Goal: Transaction & Acquisition: Purchase product/service

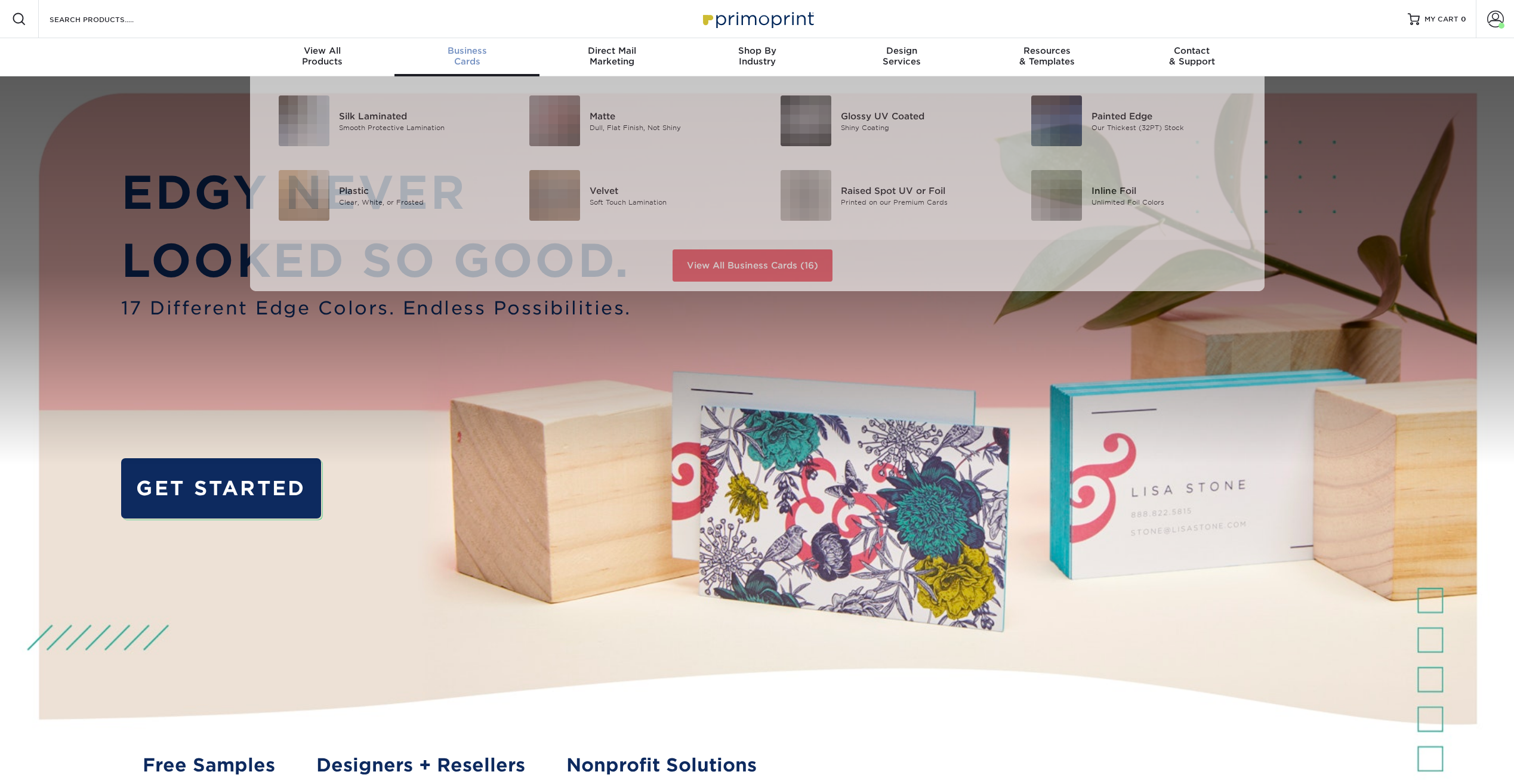
click at [471, 60] on div "Business Cards" at bounding box center [467, 56] width 145 height 22
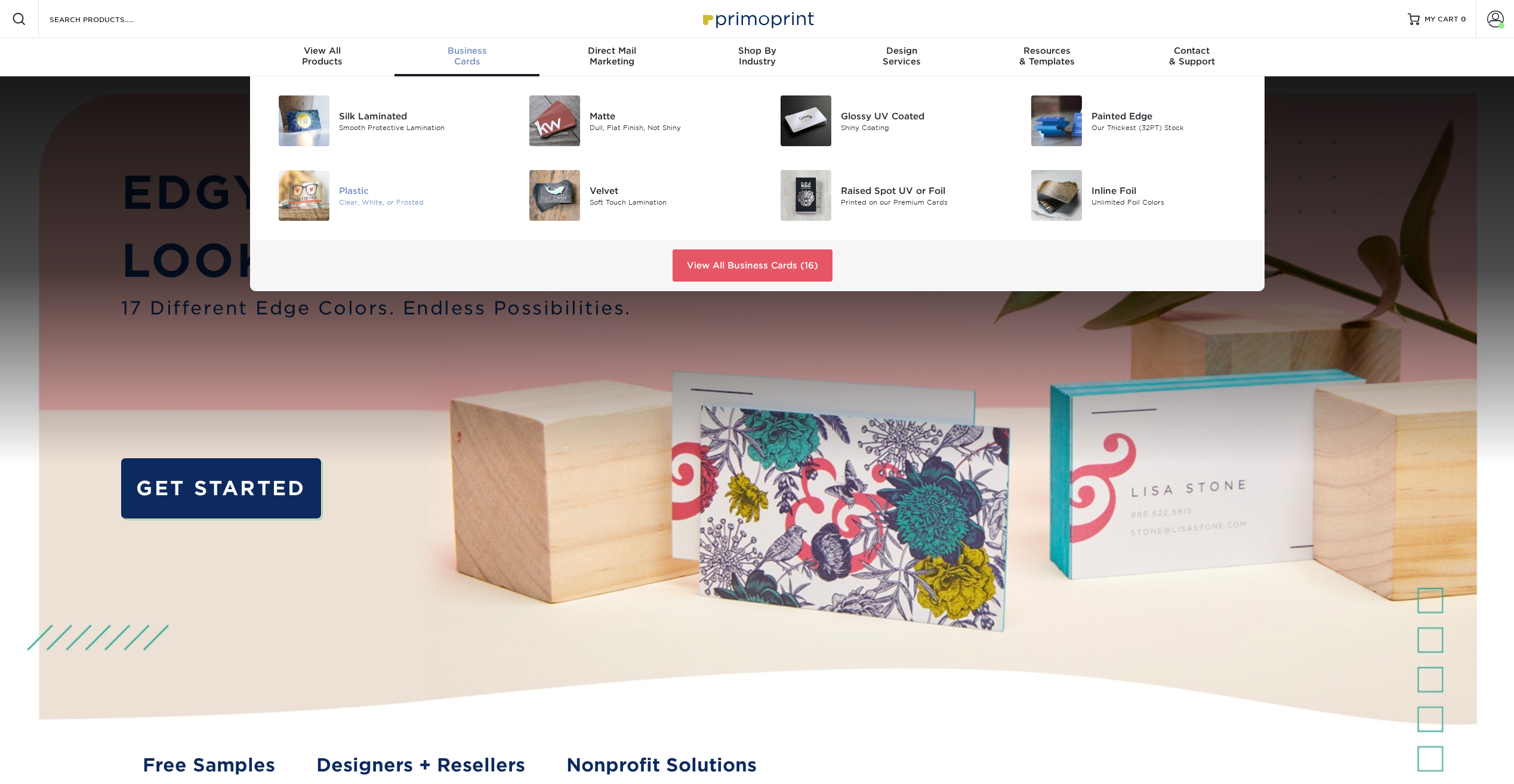
click at [359, 196] on div "Plastic" at bounding box center [418, 190] width 158 height 13
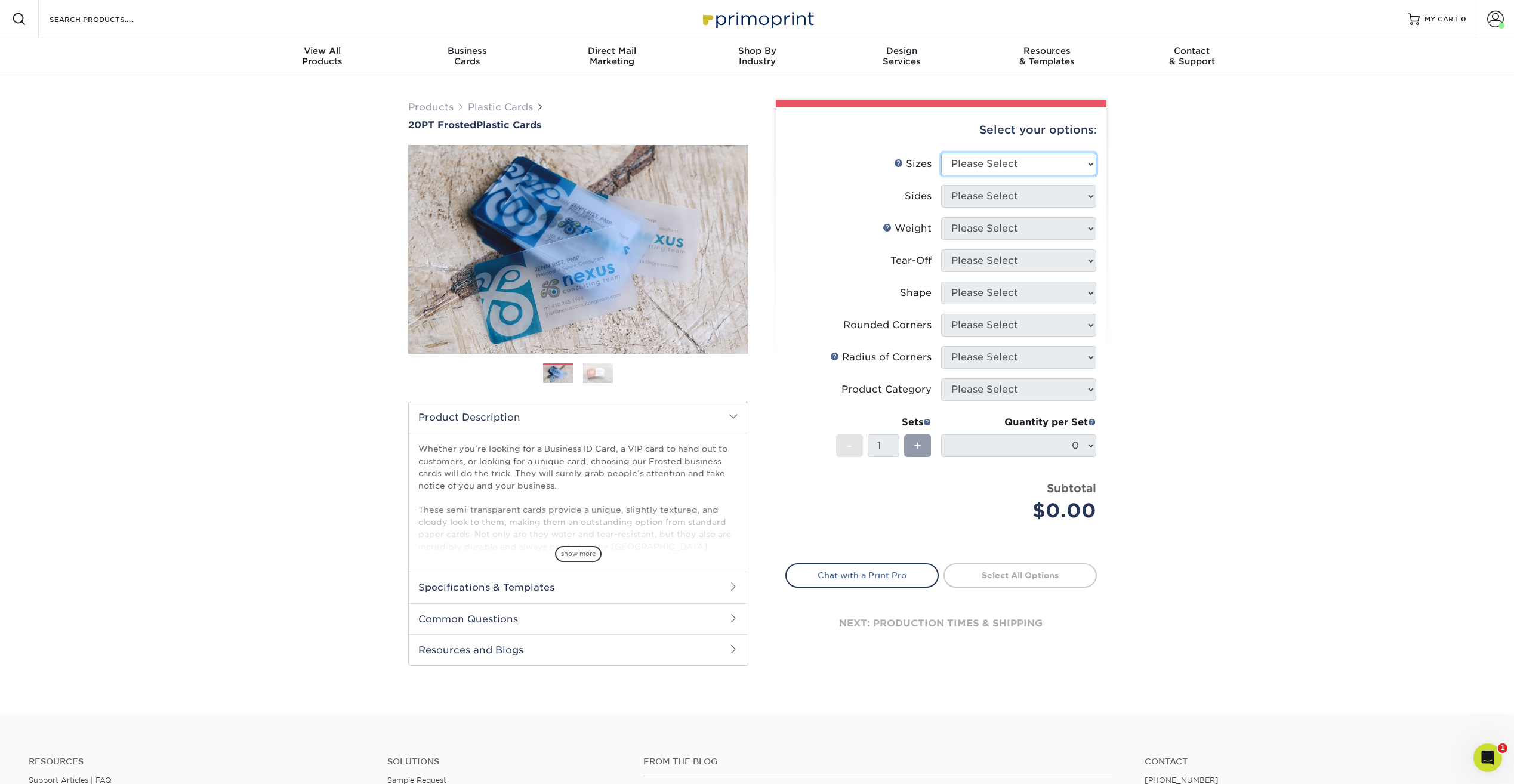
click at [1033, 161] on select "Please Select 2" x 3.5" 2" x 8" 2.12" x 3.375" 2.5" x 2.5" 4.25" x 6"" at bounding box center [1019, 164] width 155 height 22
click at [1277, 151] on div "Products Plastic Cards 20PT Frosted Plastic Cards Previous Next and" at bounding box center [757, 395] width 1514 height 637
click at [1048, 169] on select "Please Select 2" x 3.5" 2" x 8" 2.12" x 3.375" 2.5" x 2.5" 4.25" x 6"" at bounding box center [1019, 164] width 155 height 22
select select "2.00x3.50"
click at [941, 153] on select "Please Select 2" x 3.5" 2" x 8" 2.12" x 3.375" 2.5" x 2.5" 4.25" x 6"" at bounding box center [1019, 164] width 155 height 22
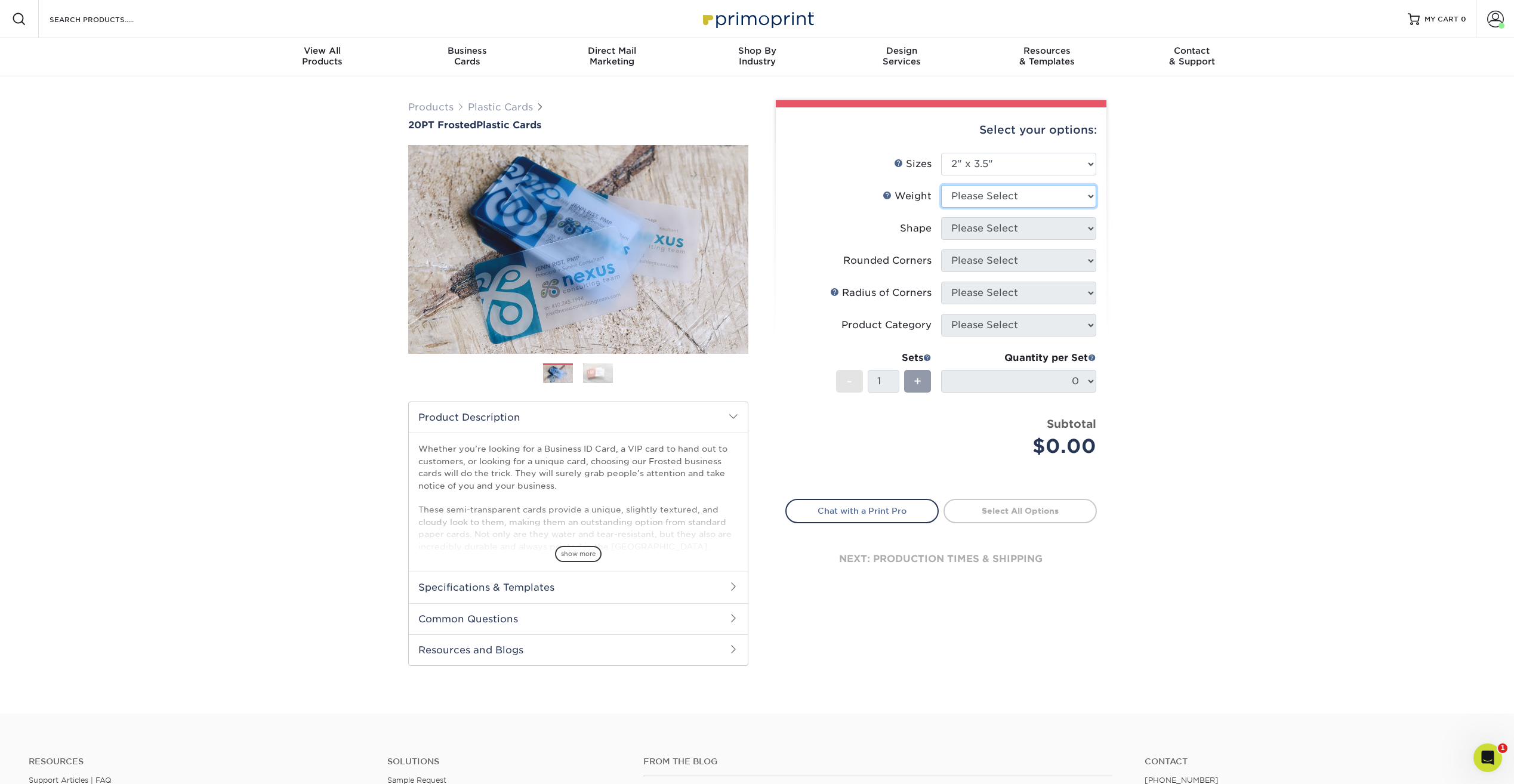
click at [1030, 197] on select "Please Select 20PT Frosted Plastic 20PT Frosted Plastic" at bounding box center [1019, 196] width 155 height 22
select select "20PT Frosted Plastic"
click at [941, 185] on select "Please Select 20PT Frosted Plastic 20PT Frosted Plastic" at bounding box center [1019, 196] width 155 height 22
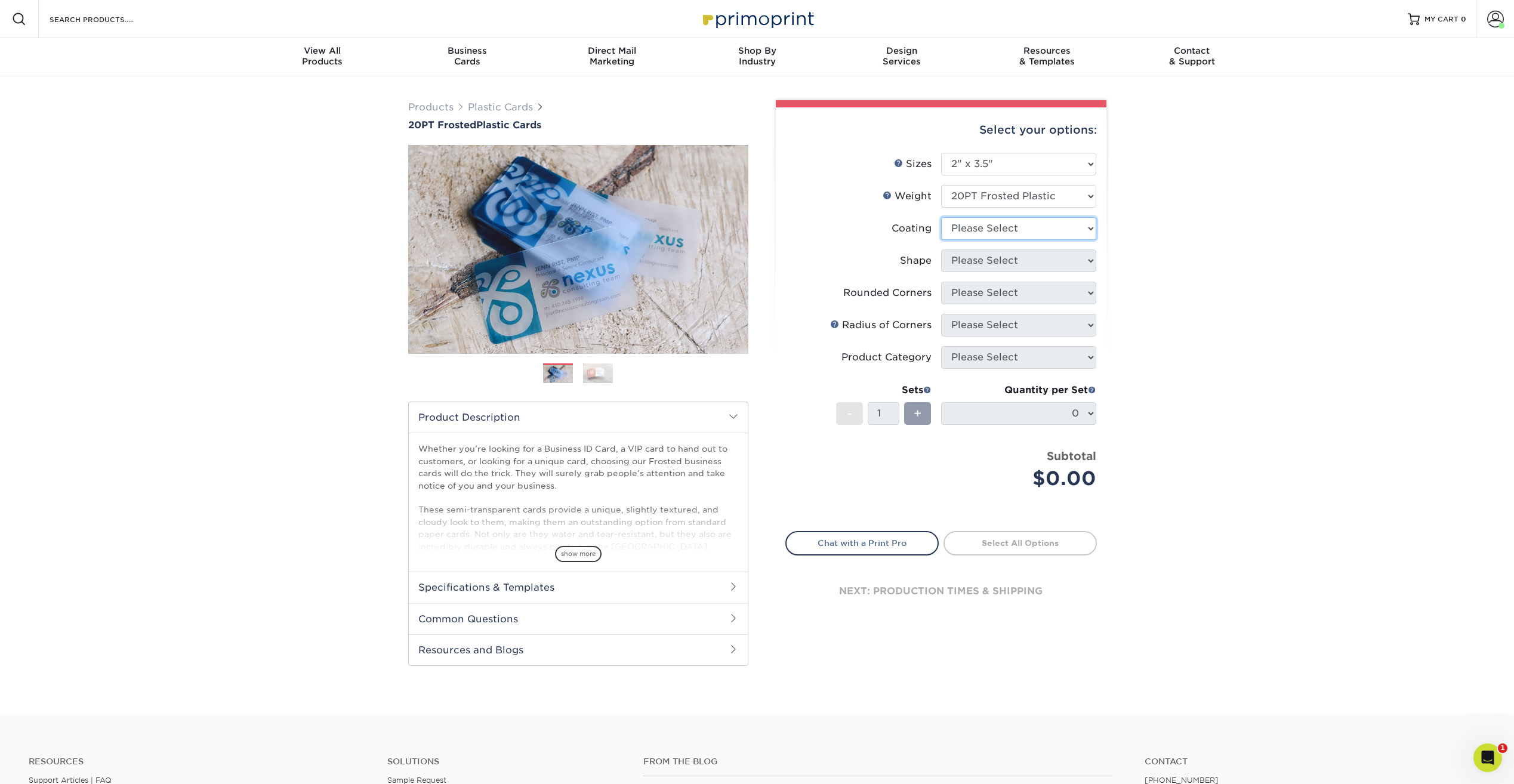
click at [1001, 231] on select at bounding box center [1019, 228] width 155 height 22
select select "3e7618de-abca-4bda-9f97-8b9129e913d8"
click at [941, 217] on select at bounding box center [1019, 228] width 155 height 22
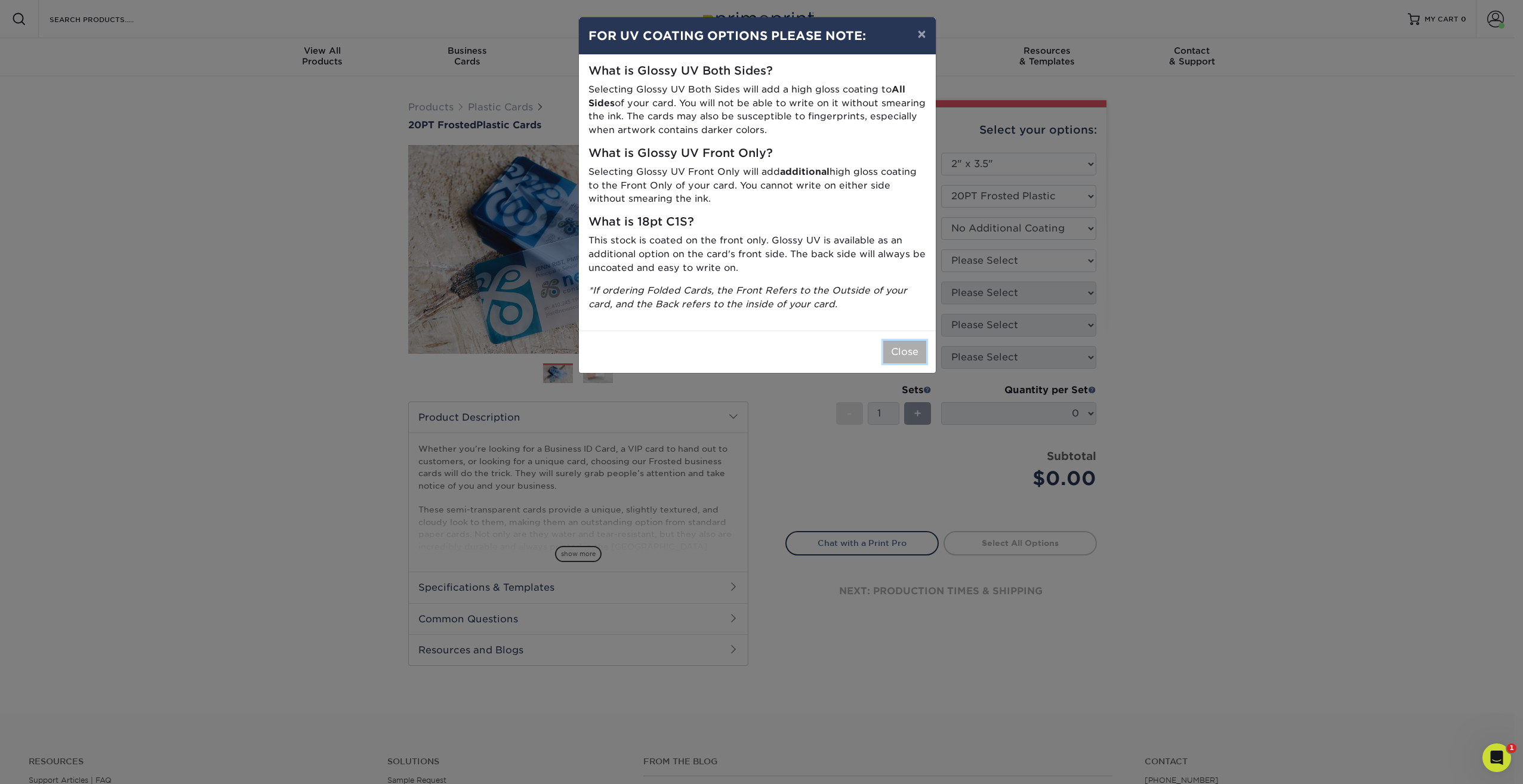
click at [901, 348] on button "Close" at bounding box center [905, 352] width 43 height 22
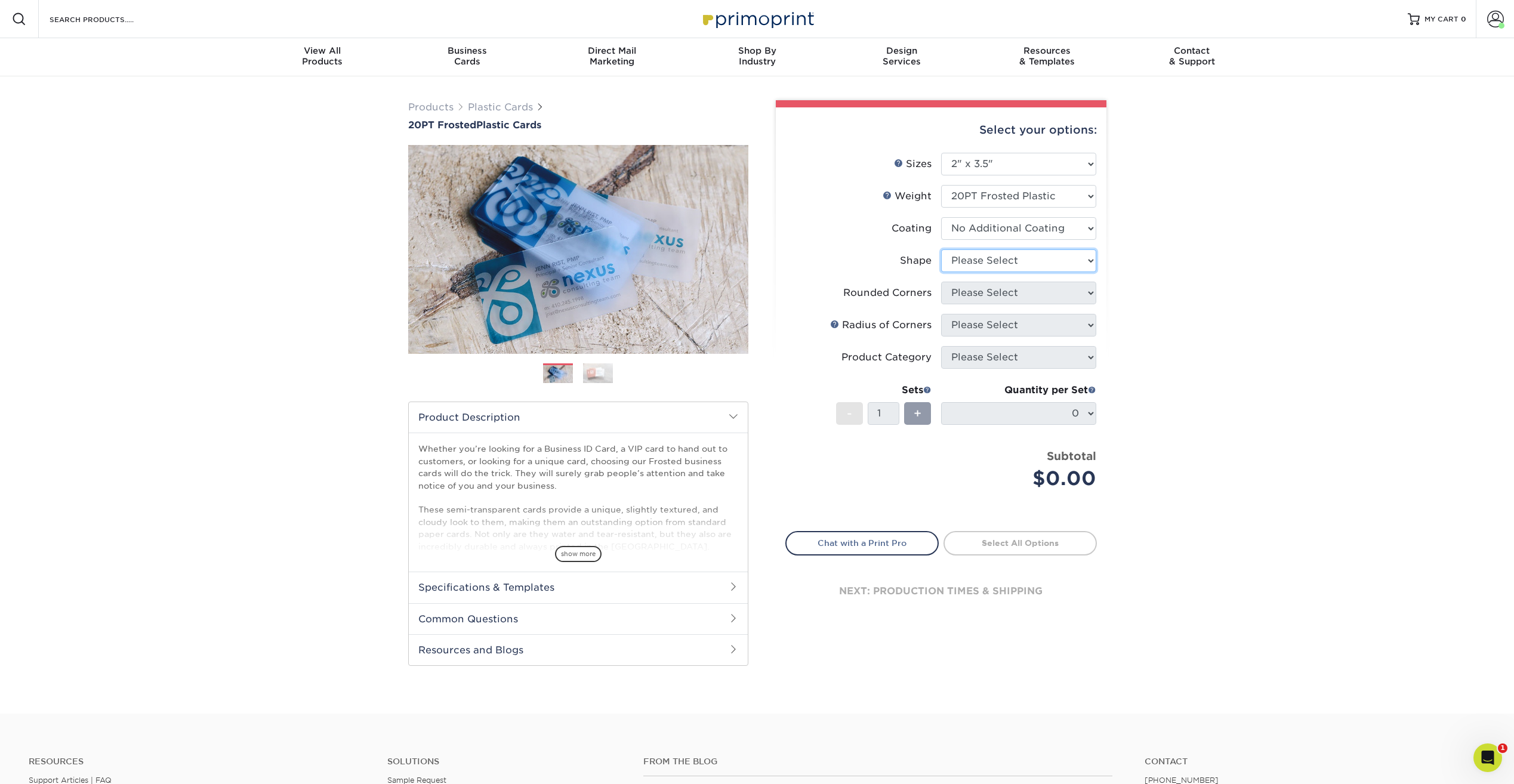
click at [1015, 269] on select "Please Select Oval Standard" at bounding box center [1019, 260] width 155 height 22
select select "standard"
click at [941, 249] on select "Please Select Oval Standard" at bounding box center [1019, 260] width 155 height 22
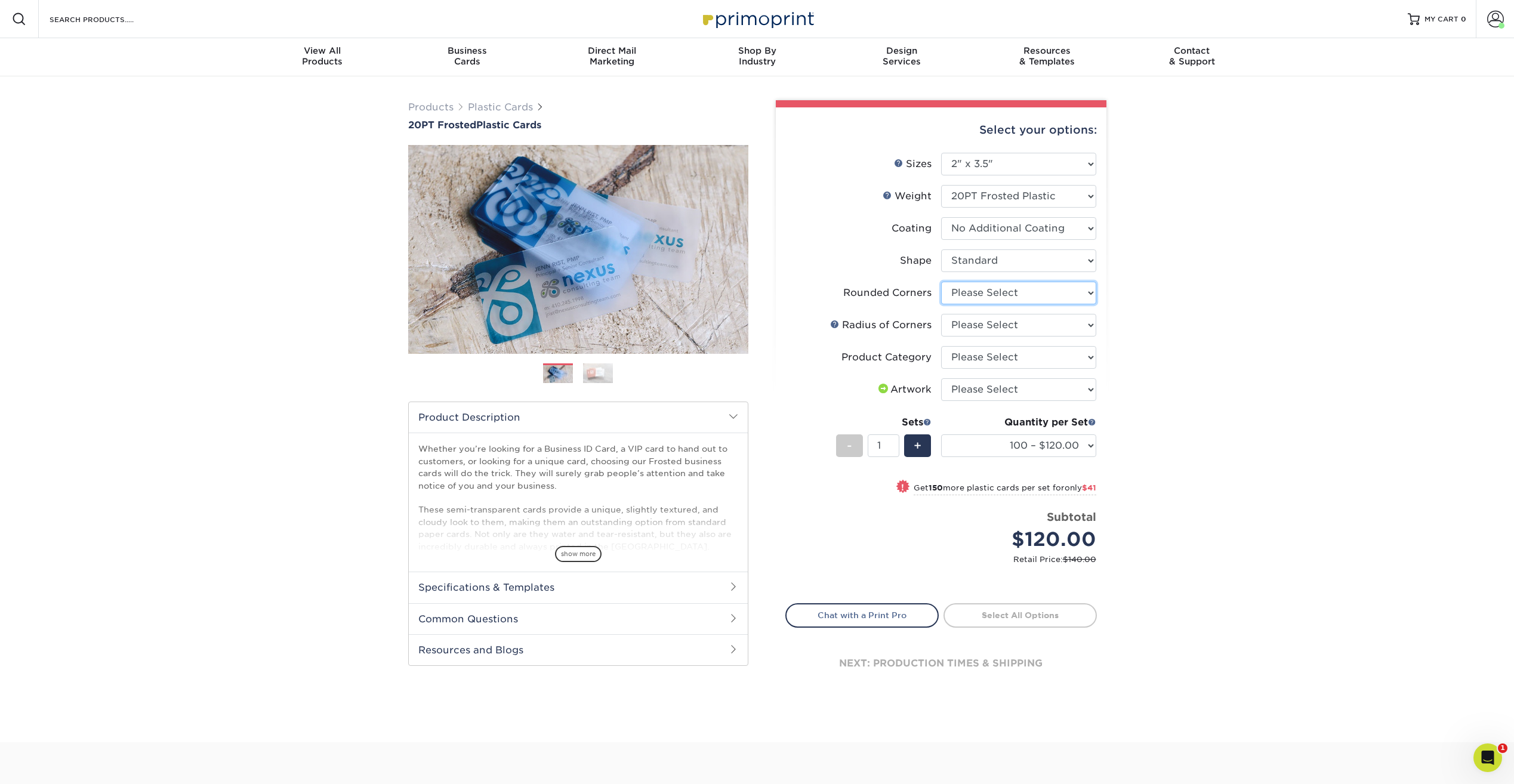
click at [993, 295] on select "Please Select Yes - Round 4 Corners" at bounding box center [1019, 292] width 155 height 22
select select "7672df9e-0e0a-464d-8e1f-920c575e4da3"
click at [941, 281] on select "Please Select Yes - Round 4 Corners" at bounding box center [1019, 292] width 155 height 22
click at [1036, 329] on select "Please Select Rounded 1/8" Rounded 1/4"" at bounding box center [1019, 325] width 155 height 22
select select "589680c7-ee9a-431b-9d12-d7aeb1386a97"
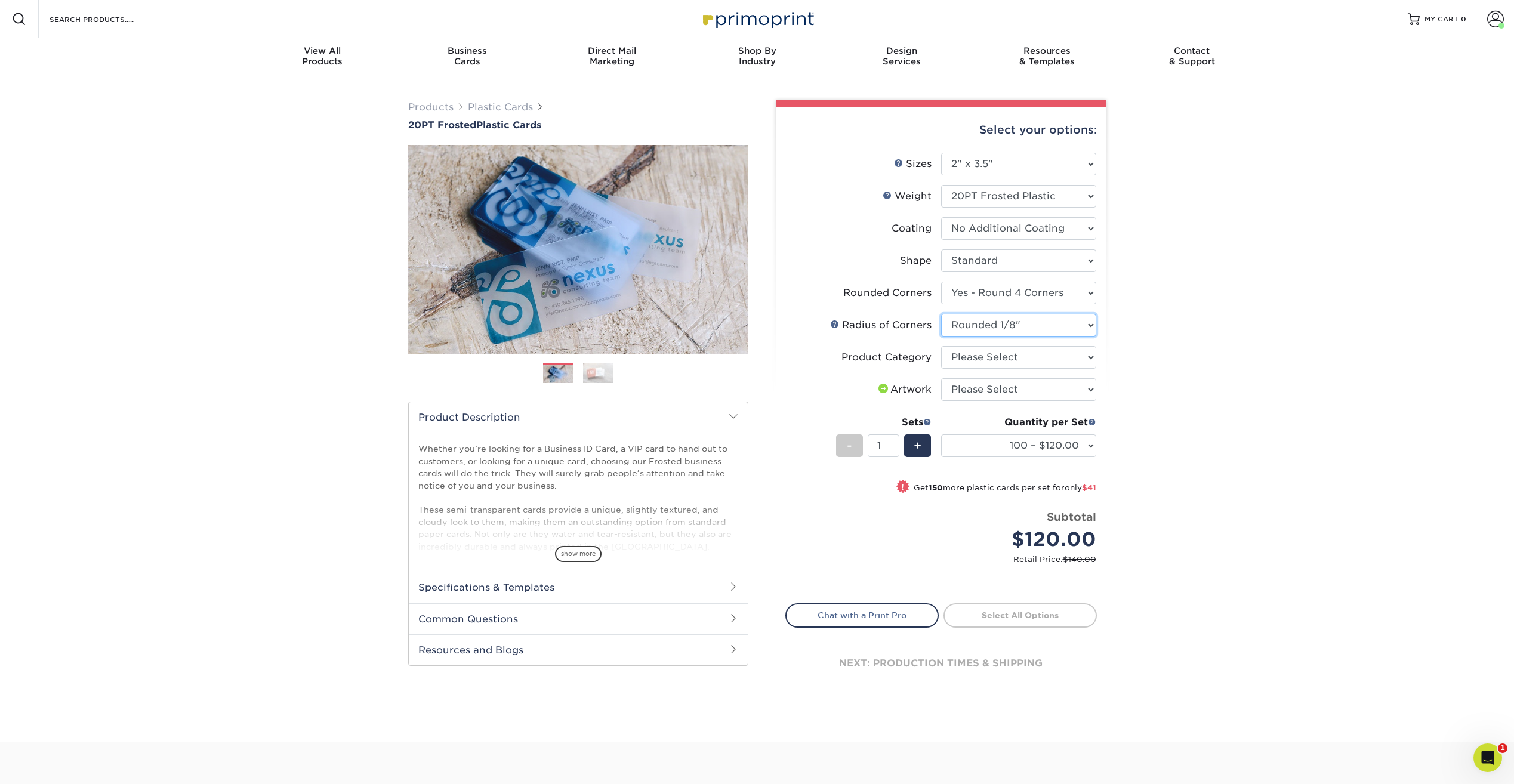
click at [941, 314] on select "Please Select Rounded 1/8" Rounded 1/4"" at bounding box center [1019, 325] width 155 height 22
click at [981, 354] on select "Please Select Business Cards" at bounding box center [1019, 357] width 155 height 22
select select "3b5148f1-0588-4f88-a218-97bcfdce65c1"
click at [941, 346] on select "Please Select Business Cards" at bounding box center [1019, 357] width 155 height 22
click at [1025, 383] on select "Please Select I will upload files I need a design - $100" at bounding box center [1019, 389] width 155 height 22
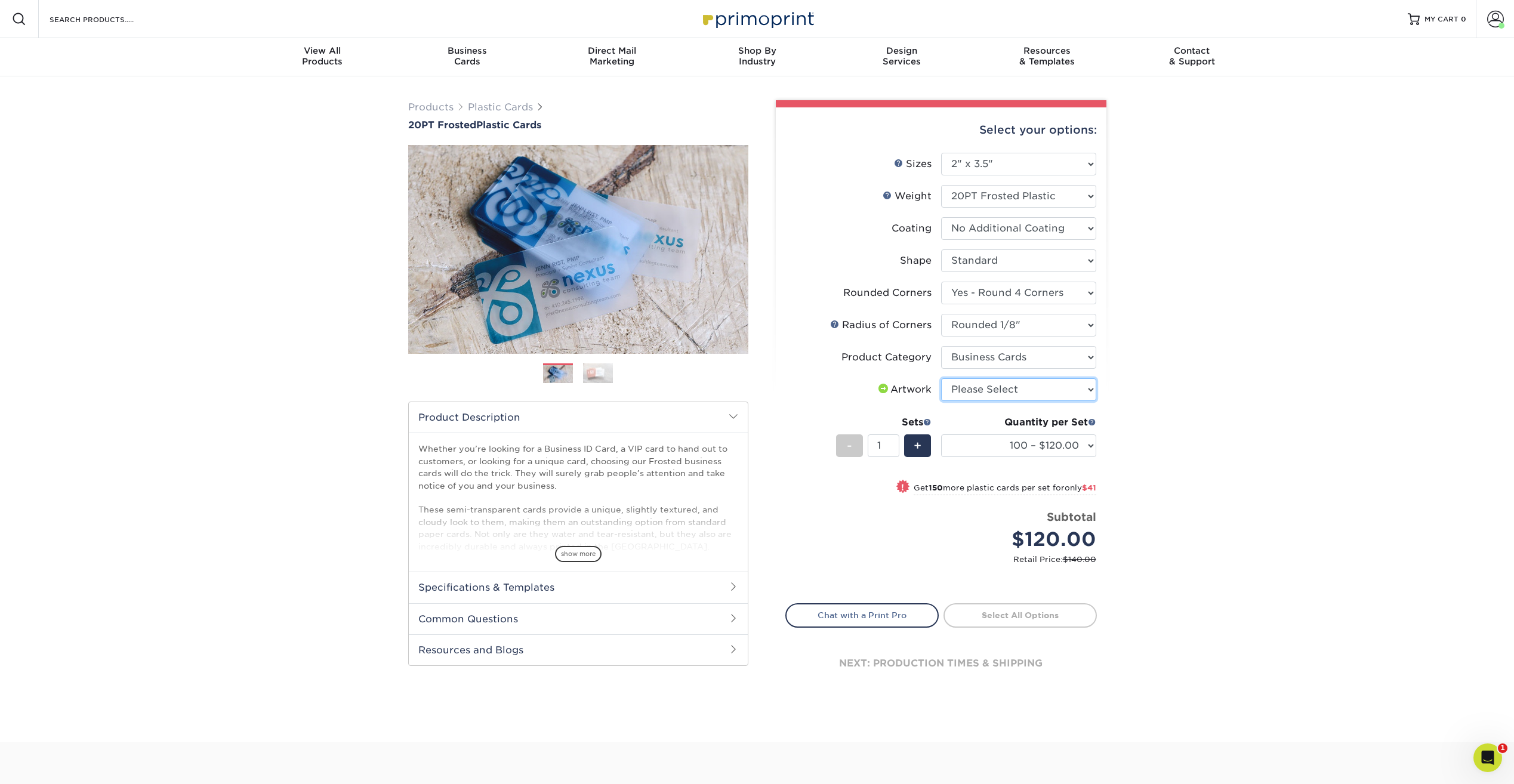
select select "upload"
click at [941, 378] on select "Please Select I will upload files I need a design - $100" at bounding box center [1019, 389] width 155 height 22
click at [1092, 445] on select "100 – $120.00 250 – $161.00 500 – $207.00 1000 – $232.00 2500 – $560.00 5000 – …" at bounding box center [1019, 445] width 155 height 22
select select "500 – $207.00"
click at [941, 434] on select "100 – $120.00 250 – $161.00 500 – $207.00 1000 – $232.00 2500 – $560.00 5000 – …" at bounding box center [1019, 445] width 155 height 22
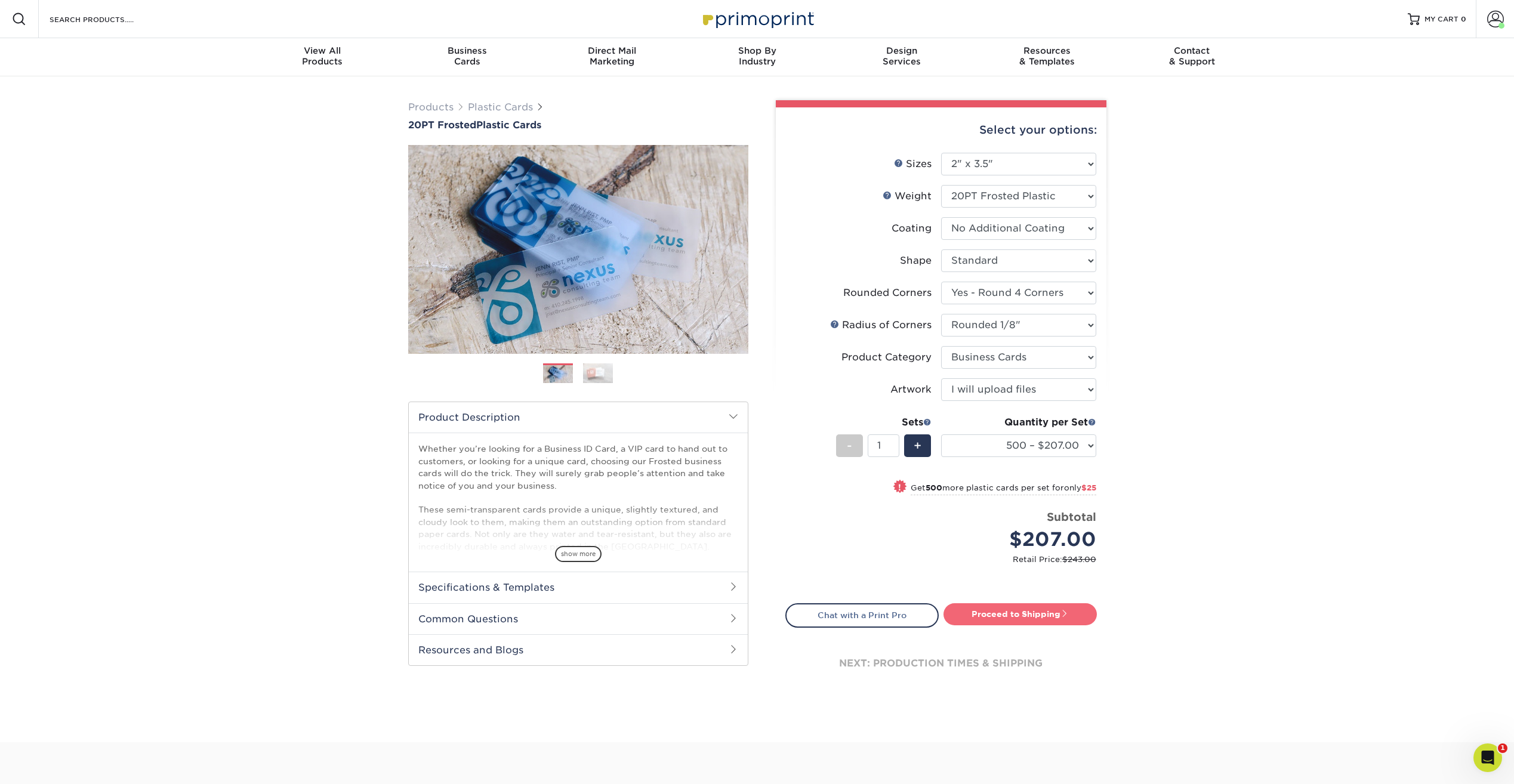
click at [1030, 619] on link "Proceed to Shipping" at bounding box center [1020, 614] width 154 height 22
type input "Set 1"
select select "86c860ba-e059-4523-8cfe-cff2d32ee382"
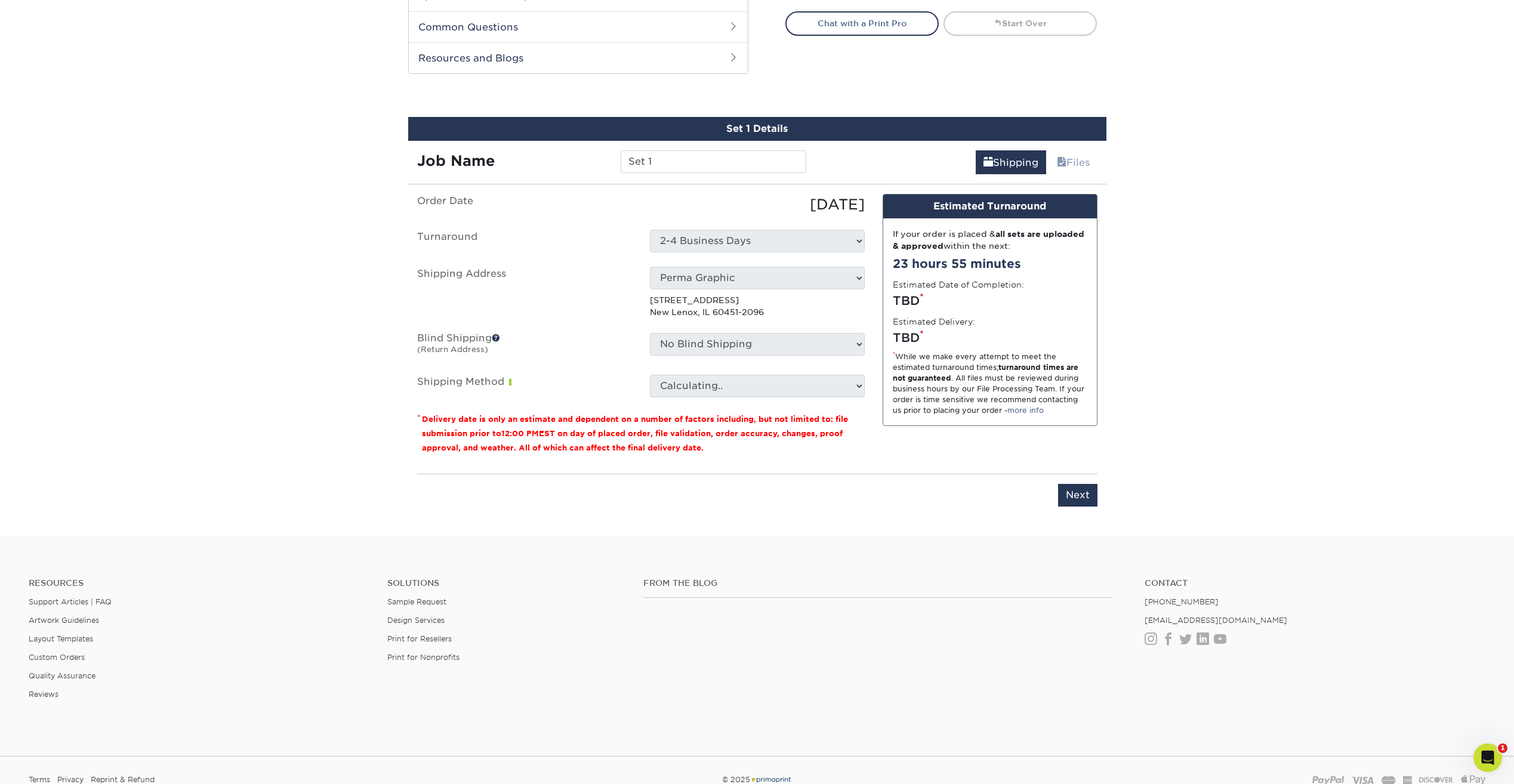
scroll to position [636, 0]
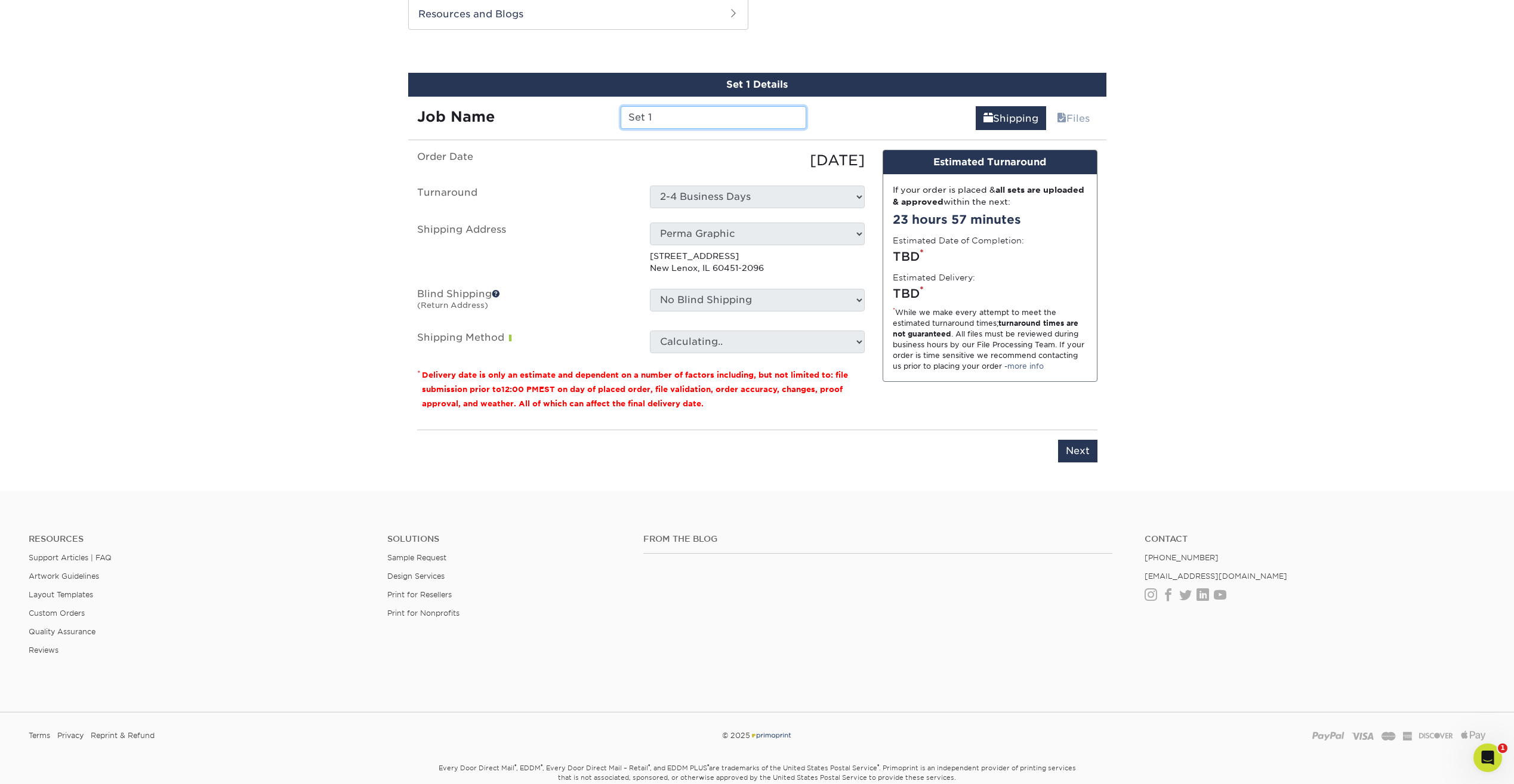
click at [678, 119] on input "Set 1" at bounding box center [713, 117] width 186 height 22
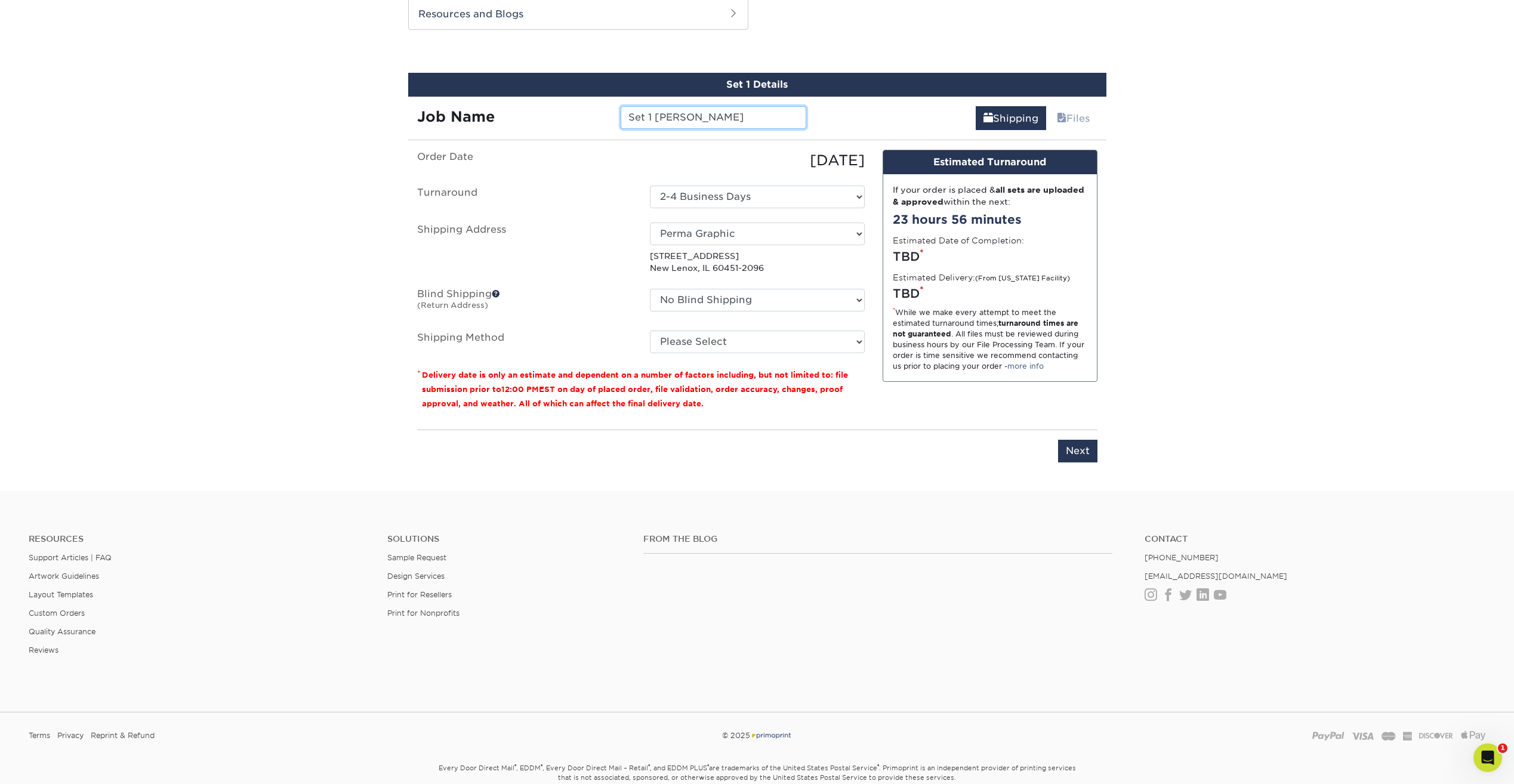
type input "Set 1 [PERSON_NAME]"
click at [735, 346] on select "Please Select Ground Shipping (+$8.96) 3 Day Shipping Service (+$16.83) 2 Day A…" at bounding box center [757, 342] width 215 height 22
select select "03"
click at [650, 330] on select "Please Select Ground Shipping (+$8.96) 3 Day Shipping Service (+$16.83) 2 Day A…" at bounding box center [757, 342] width 215 height 22
click at [731, 296] on select "No Blind Shipping Perma Graphic Perma Graphic + Add New Address" at bounding box center [757, 300] width 215 height 22
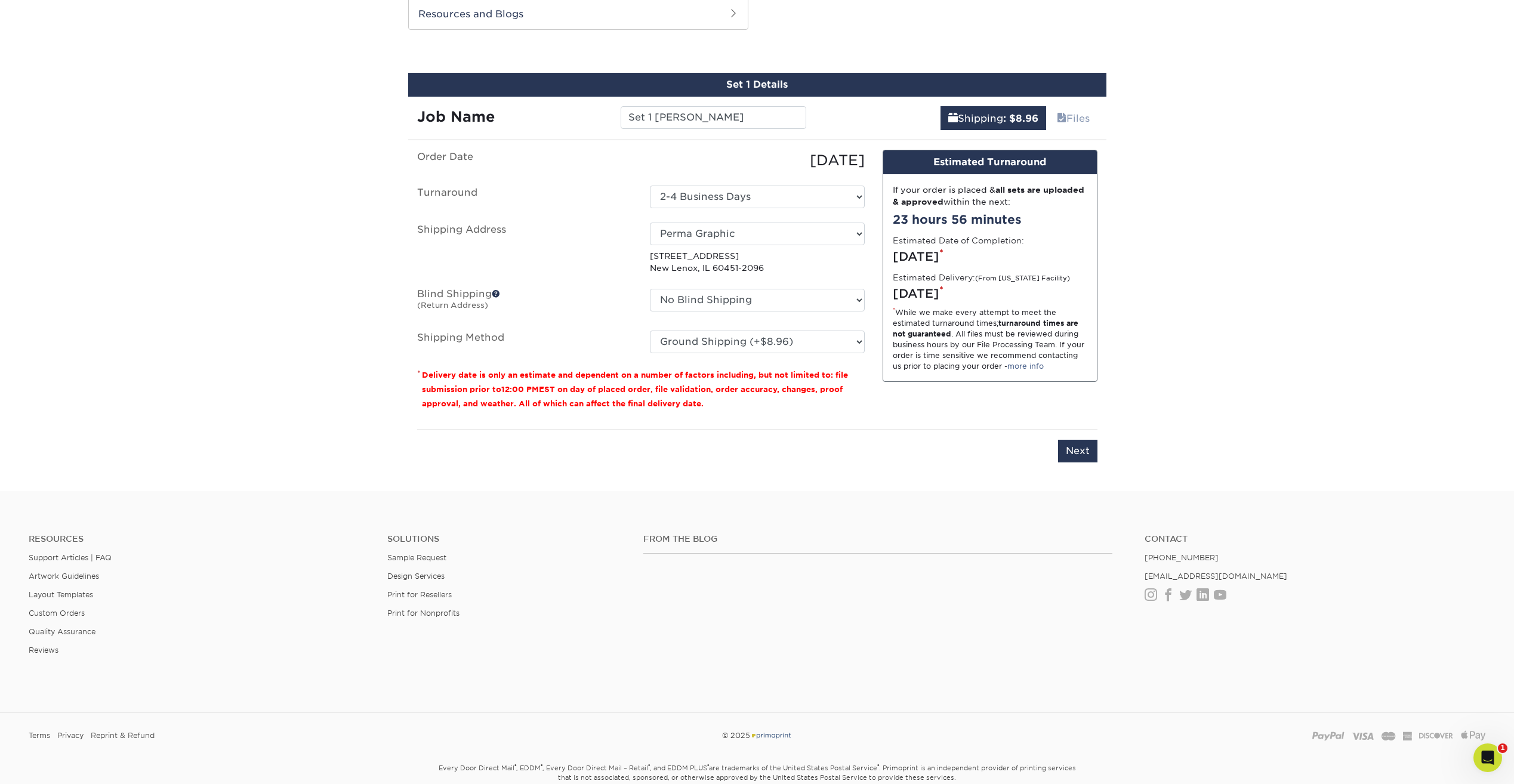
click at [579, 289] on label "Blind Shipping (Return Address)" at bounding box center [525, 302] width 233 height 28
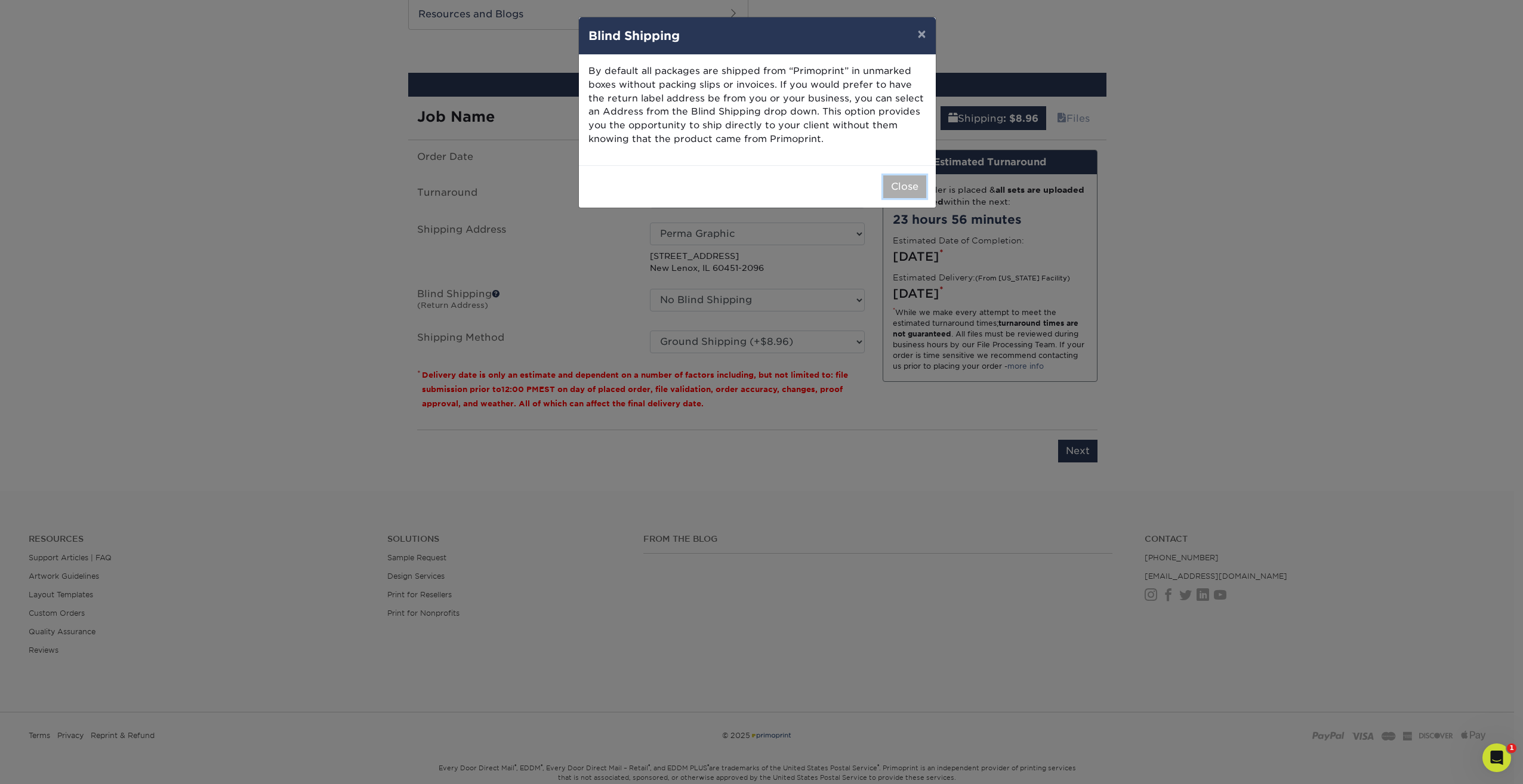
click at [907, 187] on button "Close" at bounding box center [905, 186] width 43 height 22
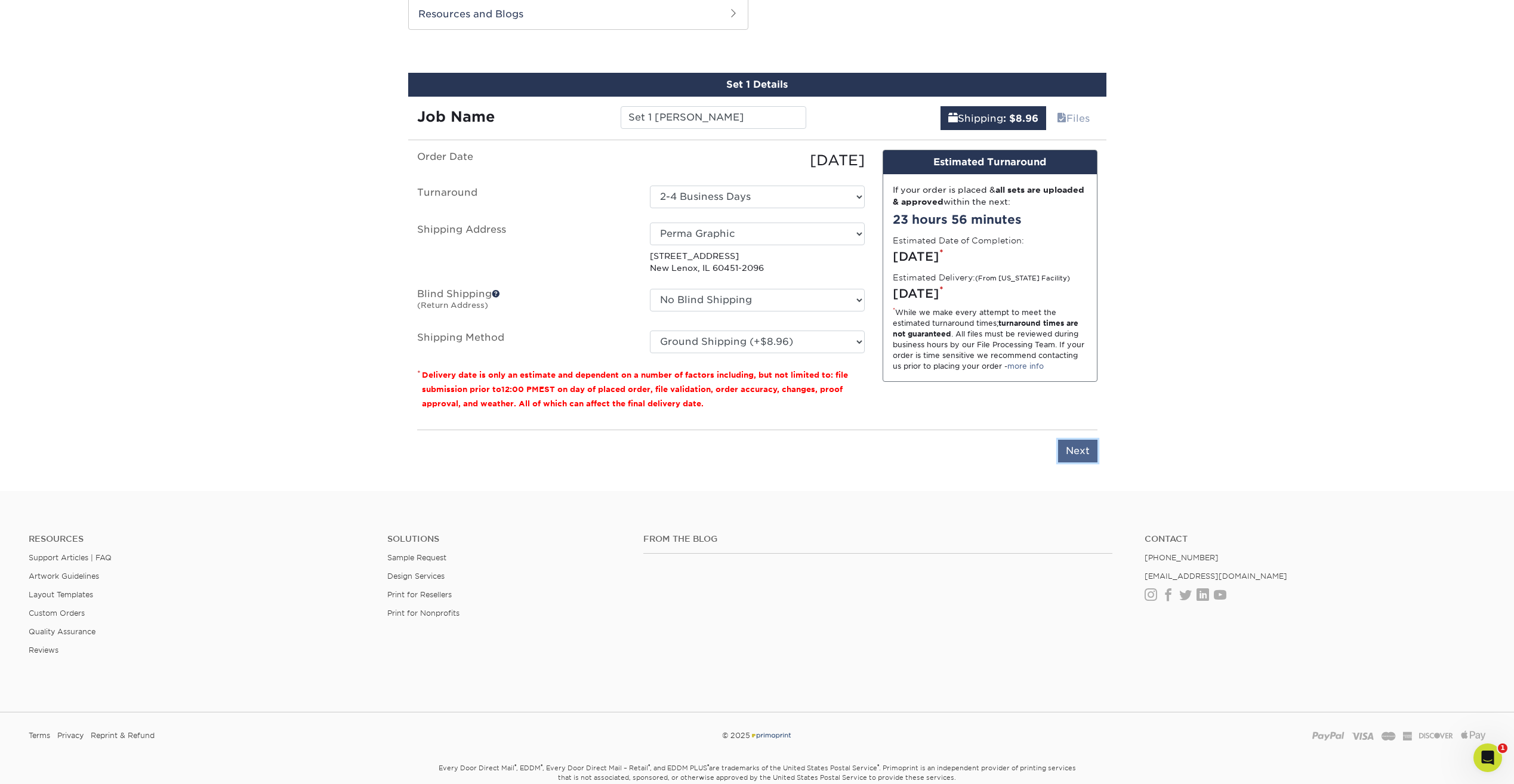
click at [1076, 448] on input "Next" at bounding box center [1077, 451] width 40 height 22
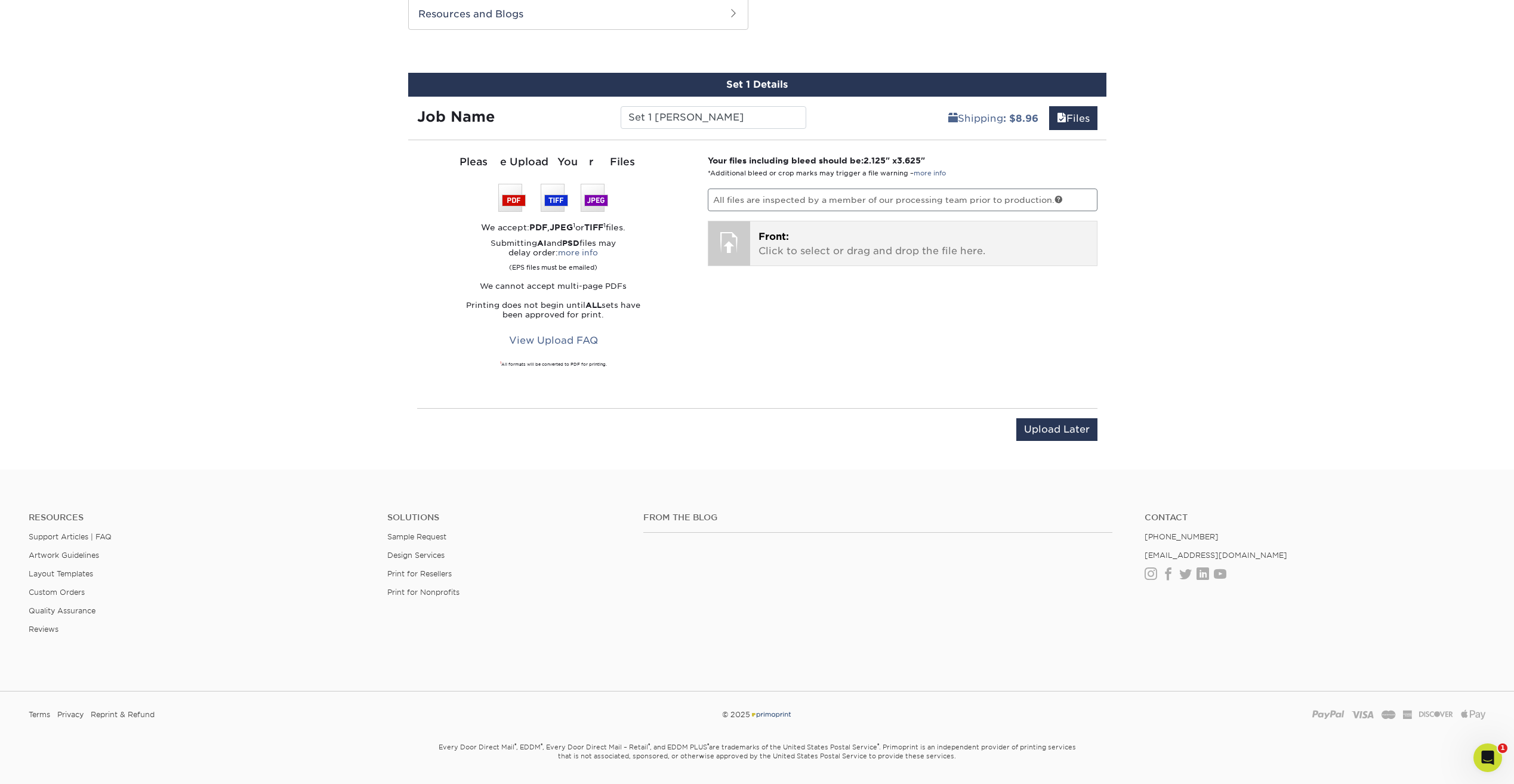
click at [783, 239] on span "Front:" at bounding box center [773, 236] width 31 height 11
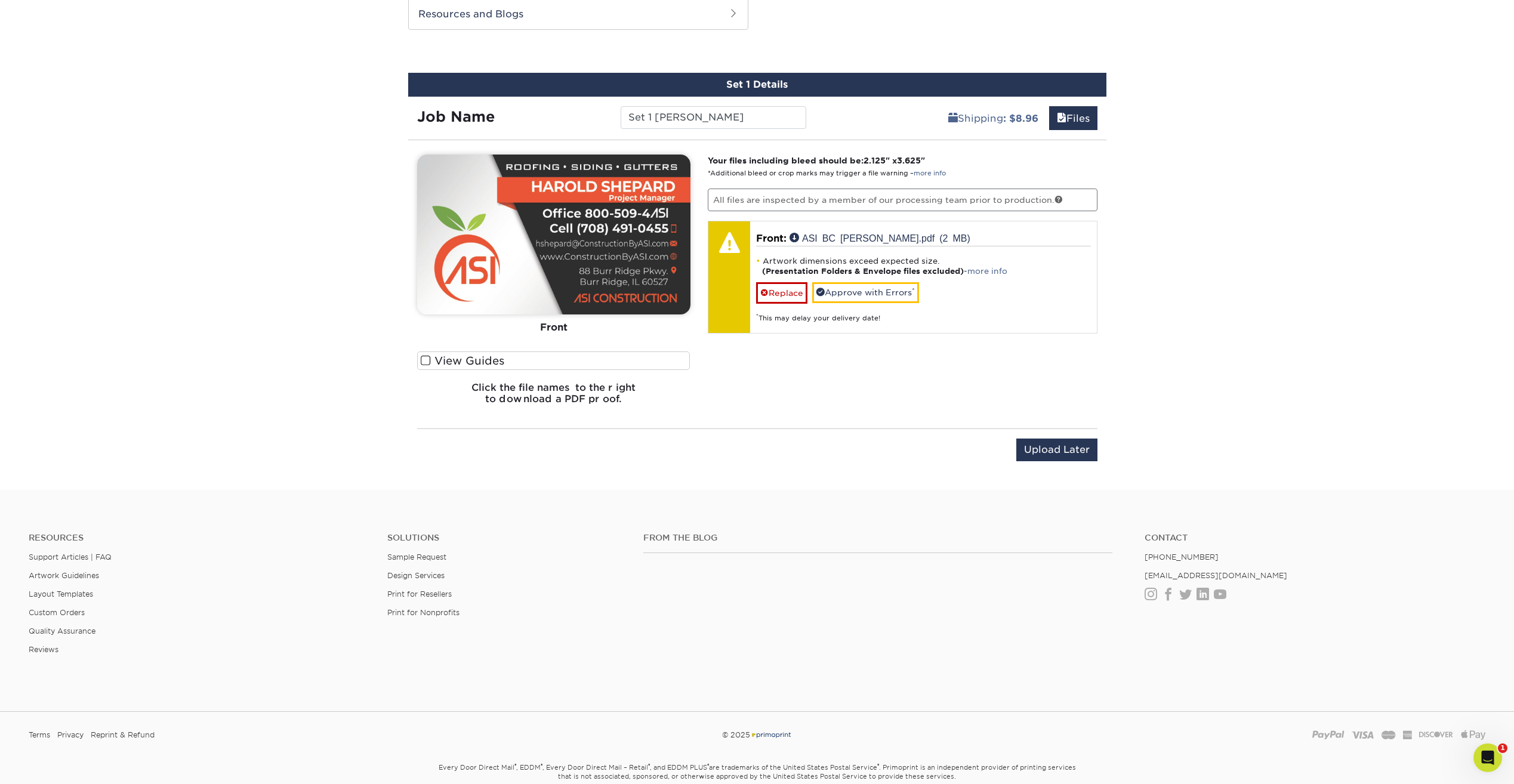
click at [424, 361] on span at bounding box center [426, 360] width 10 height 11
click at [0, 0] on input "View Guides" at bounding box center [0, 0] width 0 height 0
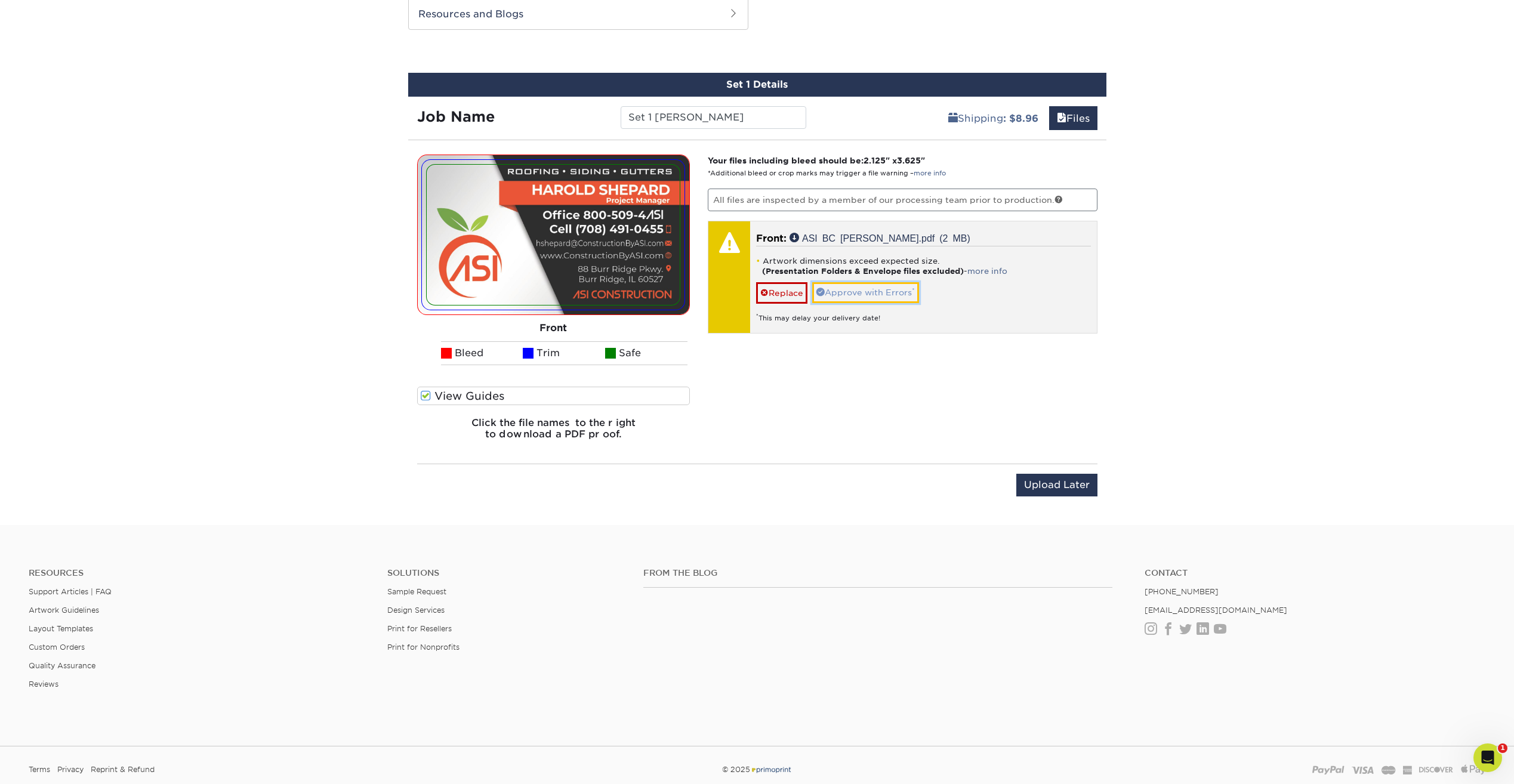
click at [902, 295] on link "Approve with Errors *" at bounding box center [865, 292] width 107 height 20
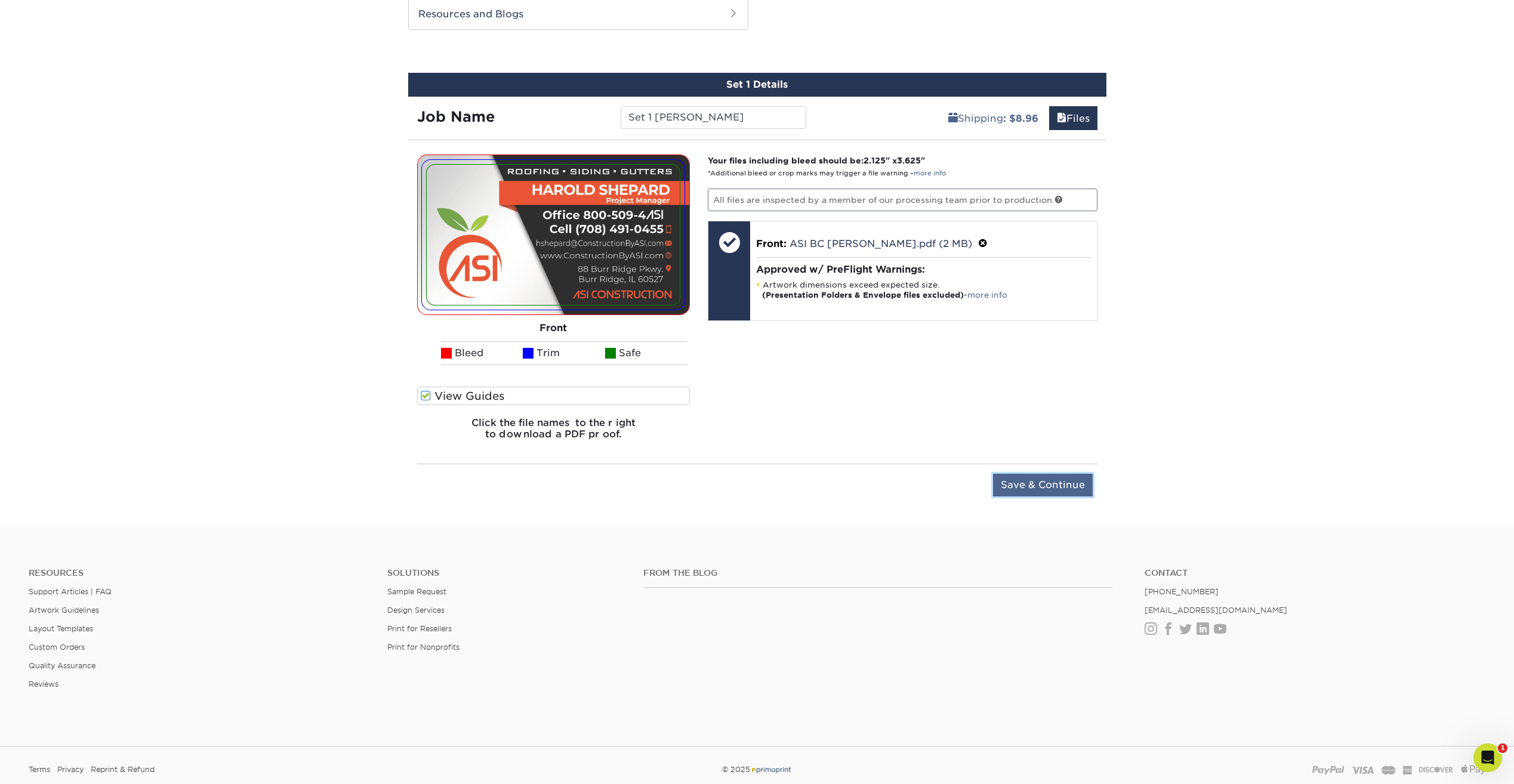
click at [1042, 475] on input "Save & Continue" at bounding box center [1043, 485] width 100 height 22
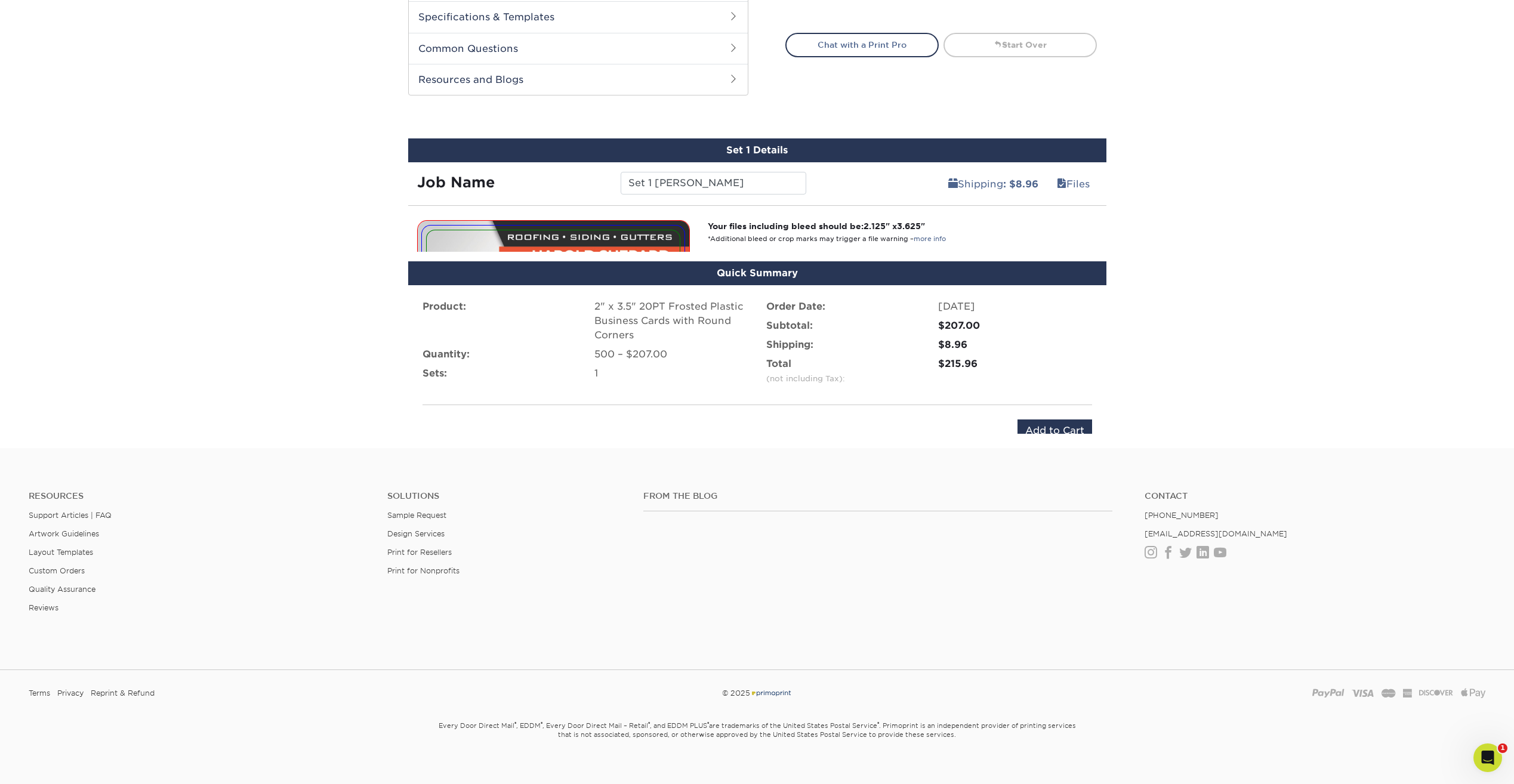
scroll to position [560, 0]
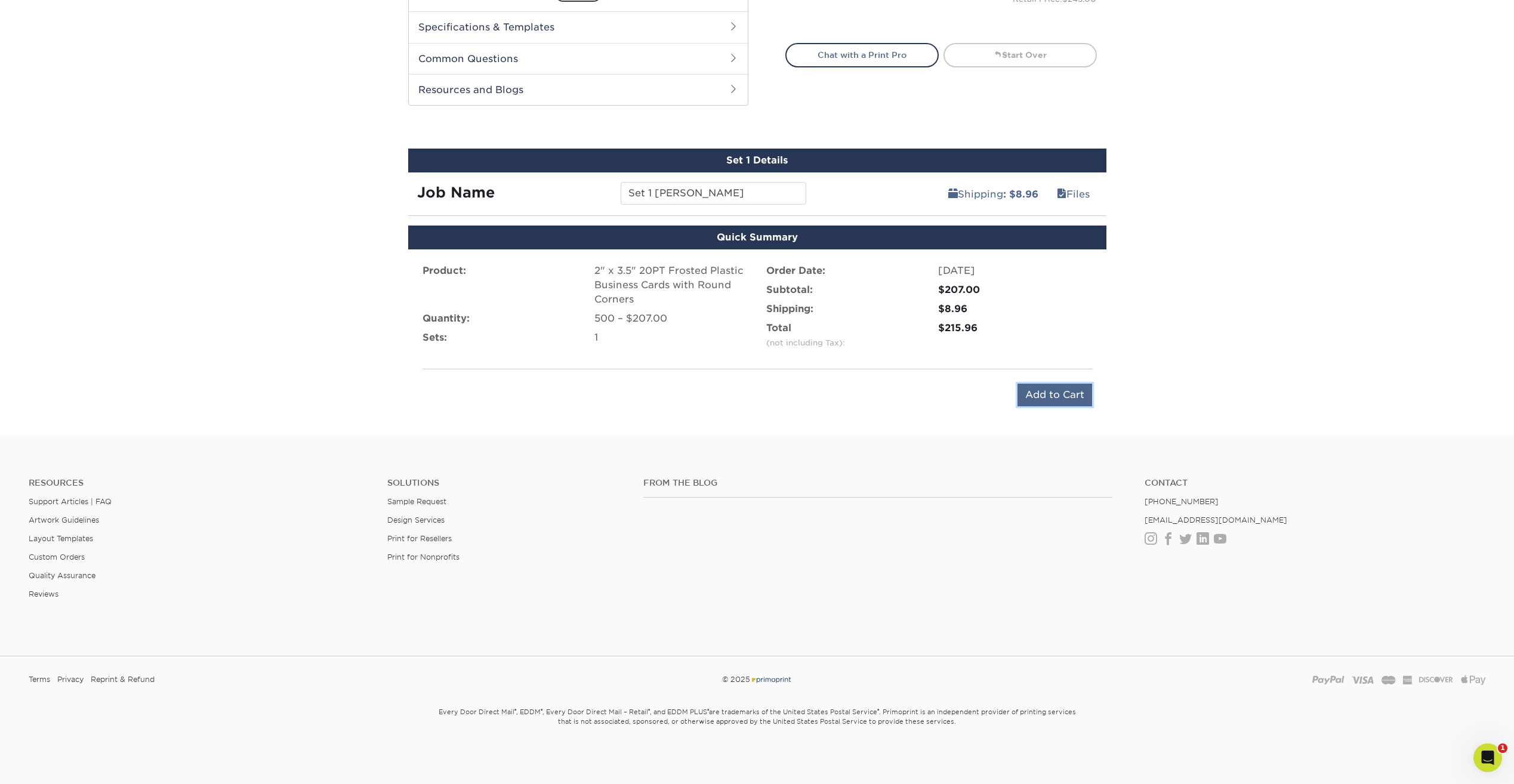
click at [1048, 398] on input "Add to Cart" at bounding box center [1055, 395] width 75 height 22
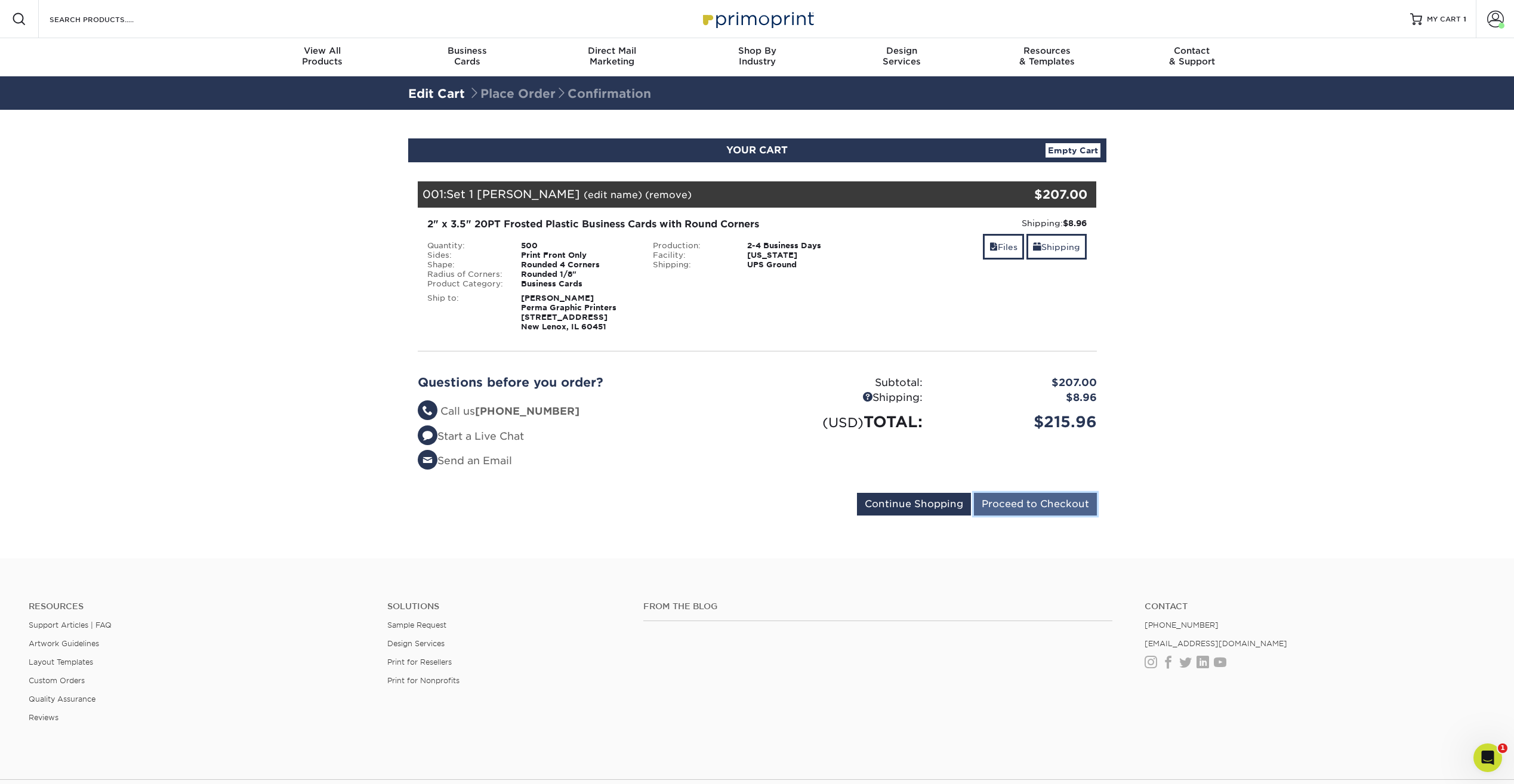
click at [1061, 499] on input "Proceed to Checkout" at bounding box center [1035, 504] width 123 height 22
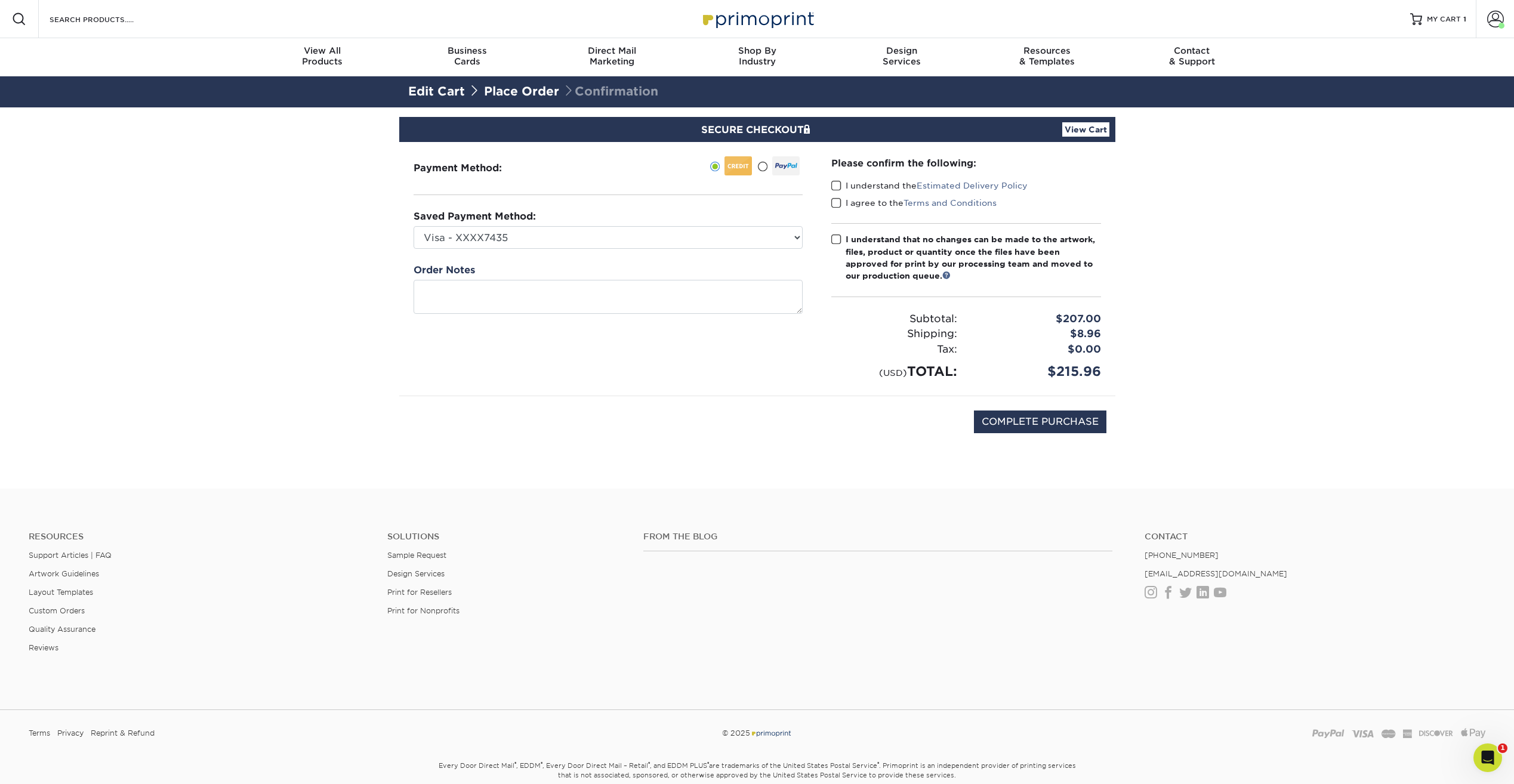
click at [836, 186] on span at bounding box center [836, 186] width 10 height 11
click at [0, 0] on input "I understand the Estimated Delivery Policy" at bounding box center [0, 0] width 0 height 0
click at [839, 202] on span at bounding box center [836, 203] width 10 height 11
click at [0, 0] on input "I agree to the Terms and Conditions" at bounding box center [0, 0] width 0 height 0
click at [836, 242] on span at bounding box center [836, 239] width 10 height 11
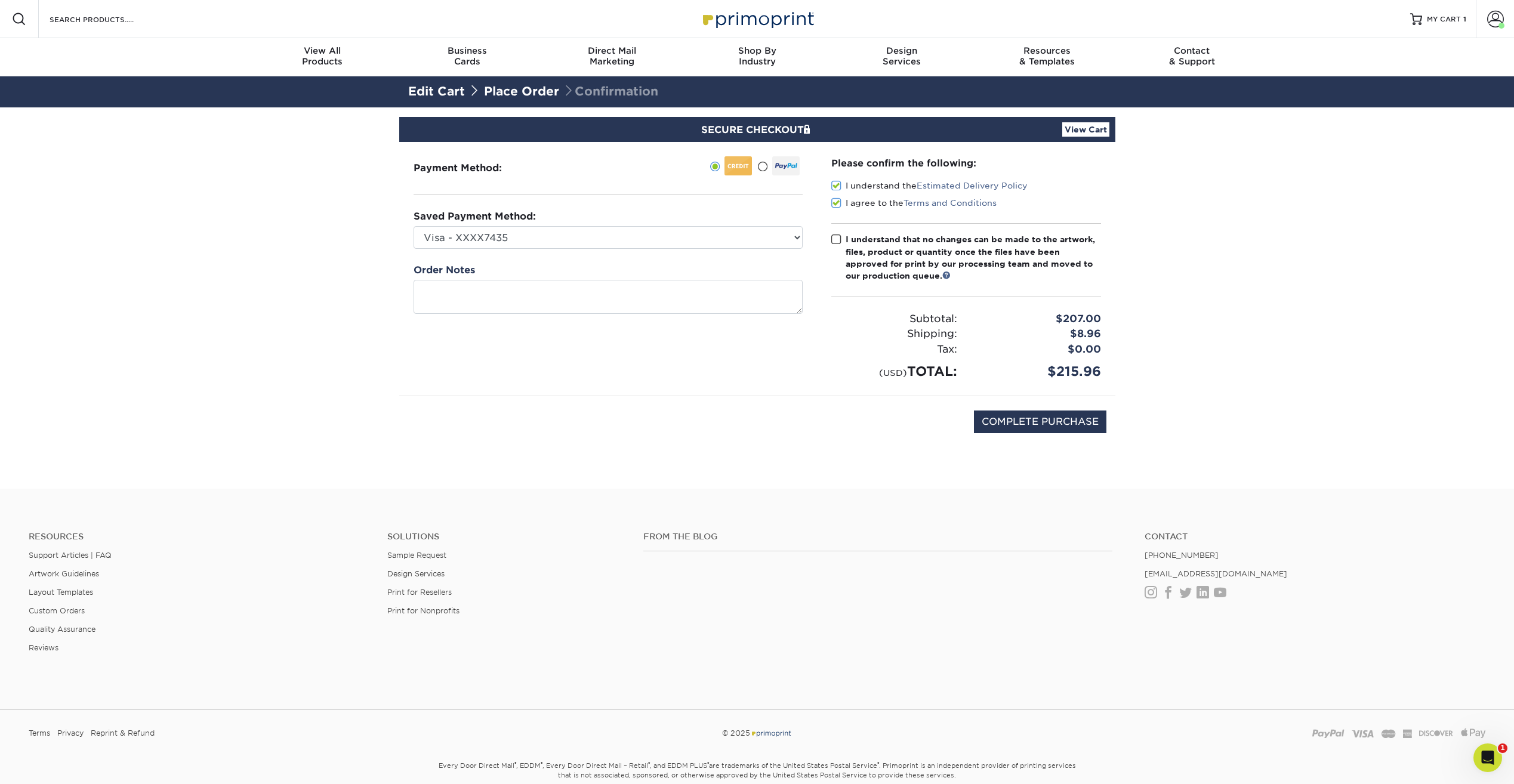
click at [0, 0] on input "I understand that no changes can be made to the artwork, files, product or quan…" at bounding box center [0, 0] width 0 height 0
click at [1027, 421] on input "COMPLETE PURCHASE" at bounding box center [1040, 421] width 133 height 22
type input "PROCESSING, PLEASE WAIT..."
